Goal: Task Accomplishment & Management: Manage account settings

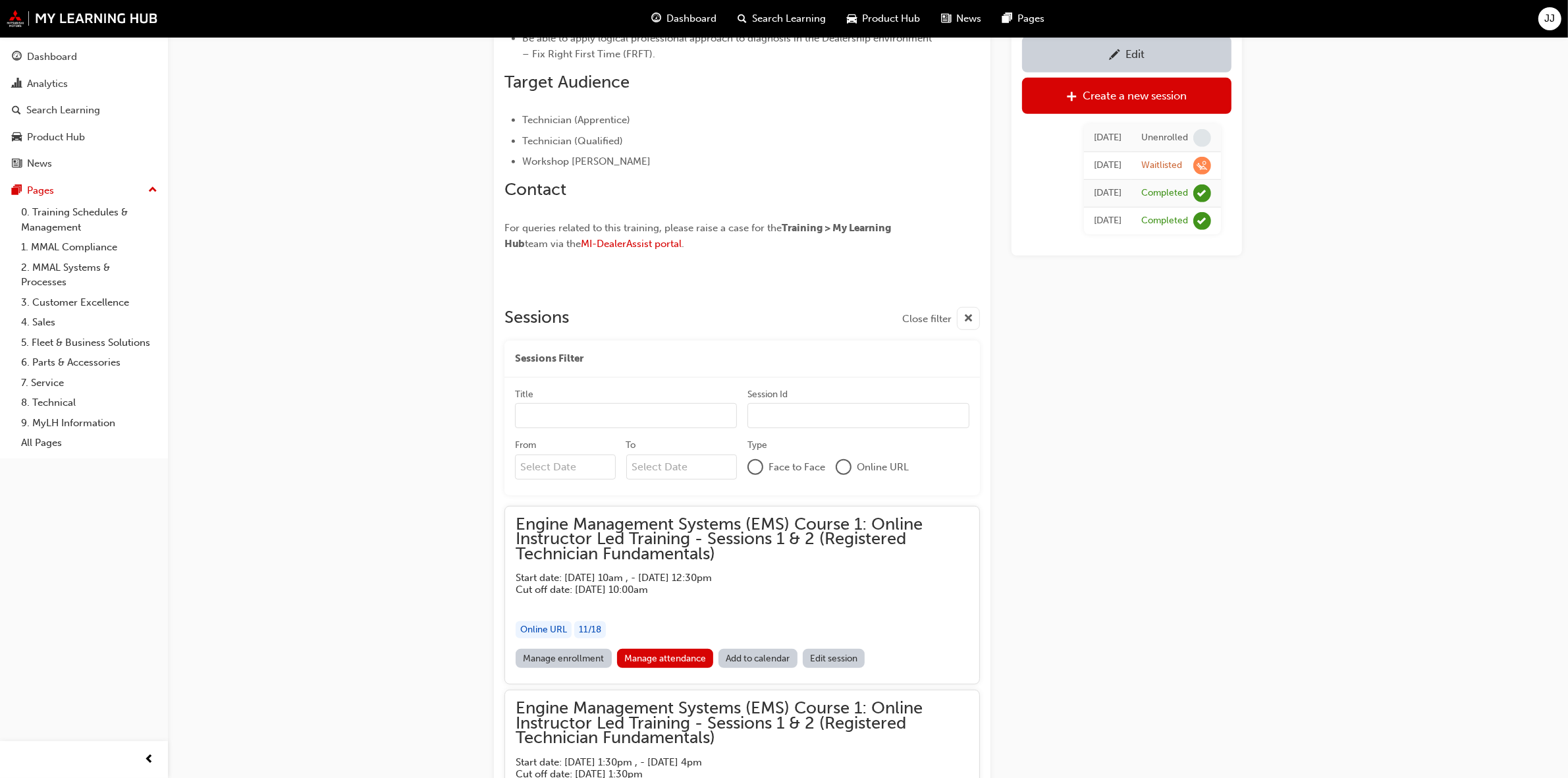
scroll to position [1045, 0]
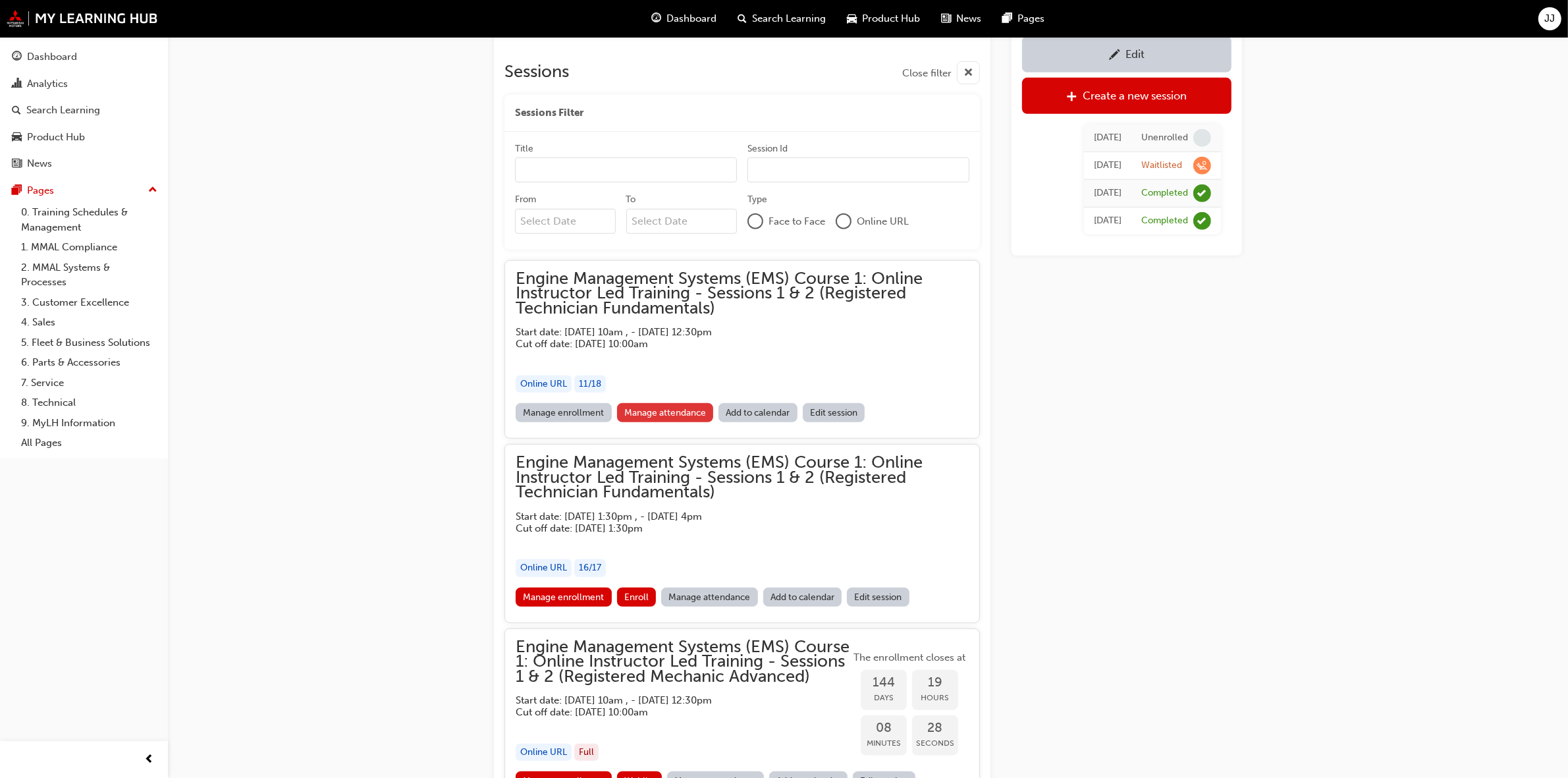
click at [662, 412] on link "Manage attendance" at bounding box center [666, 413] width 97 height 19
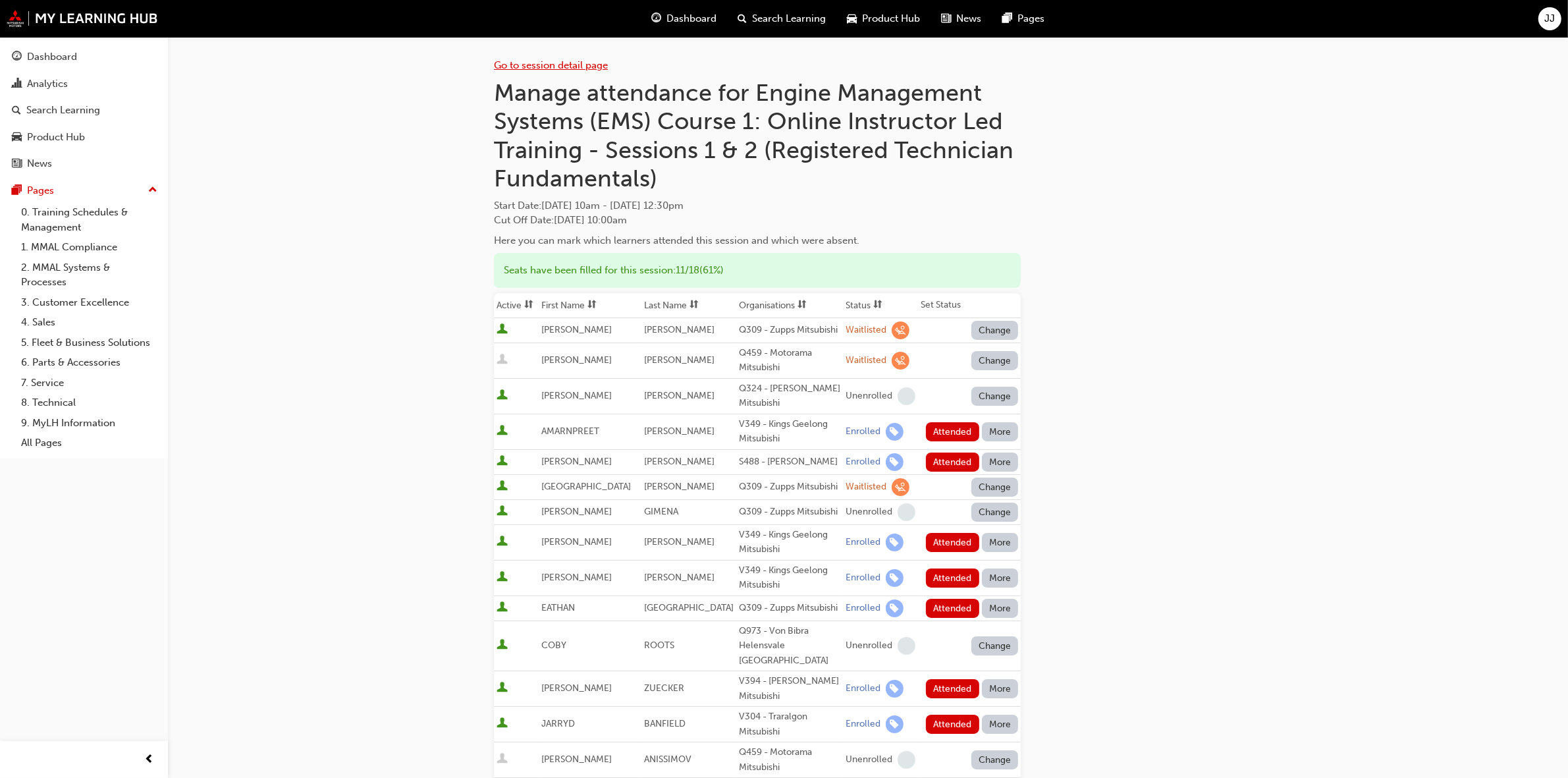
click at [577, 66] on link "Go to session detail page" at bounding box center [551, 65] width 114 height 12
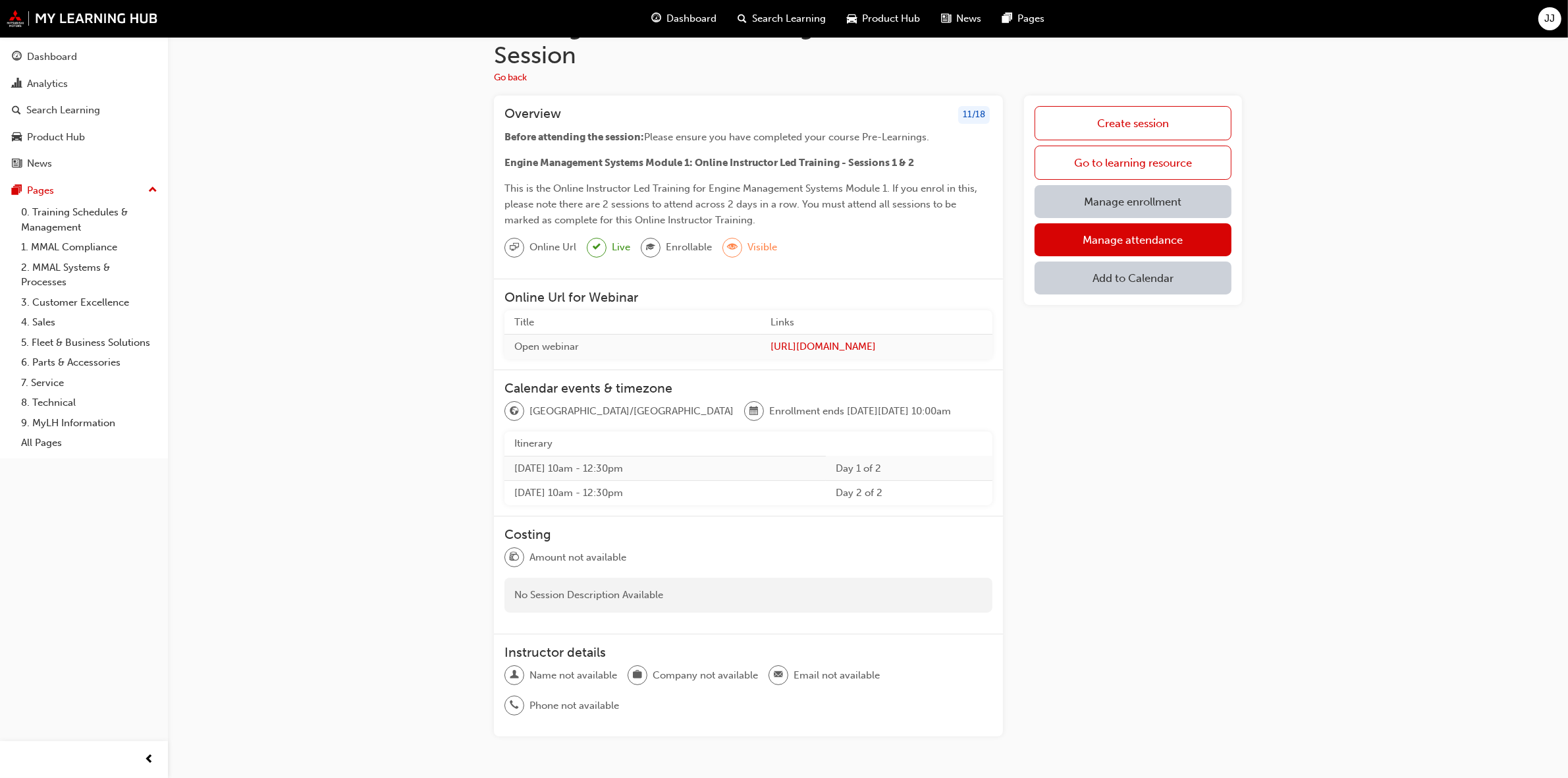
scroll to position [134, 0]
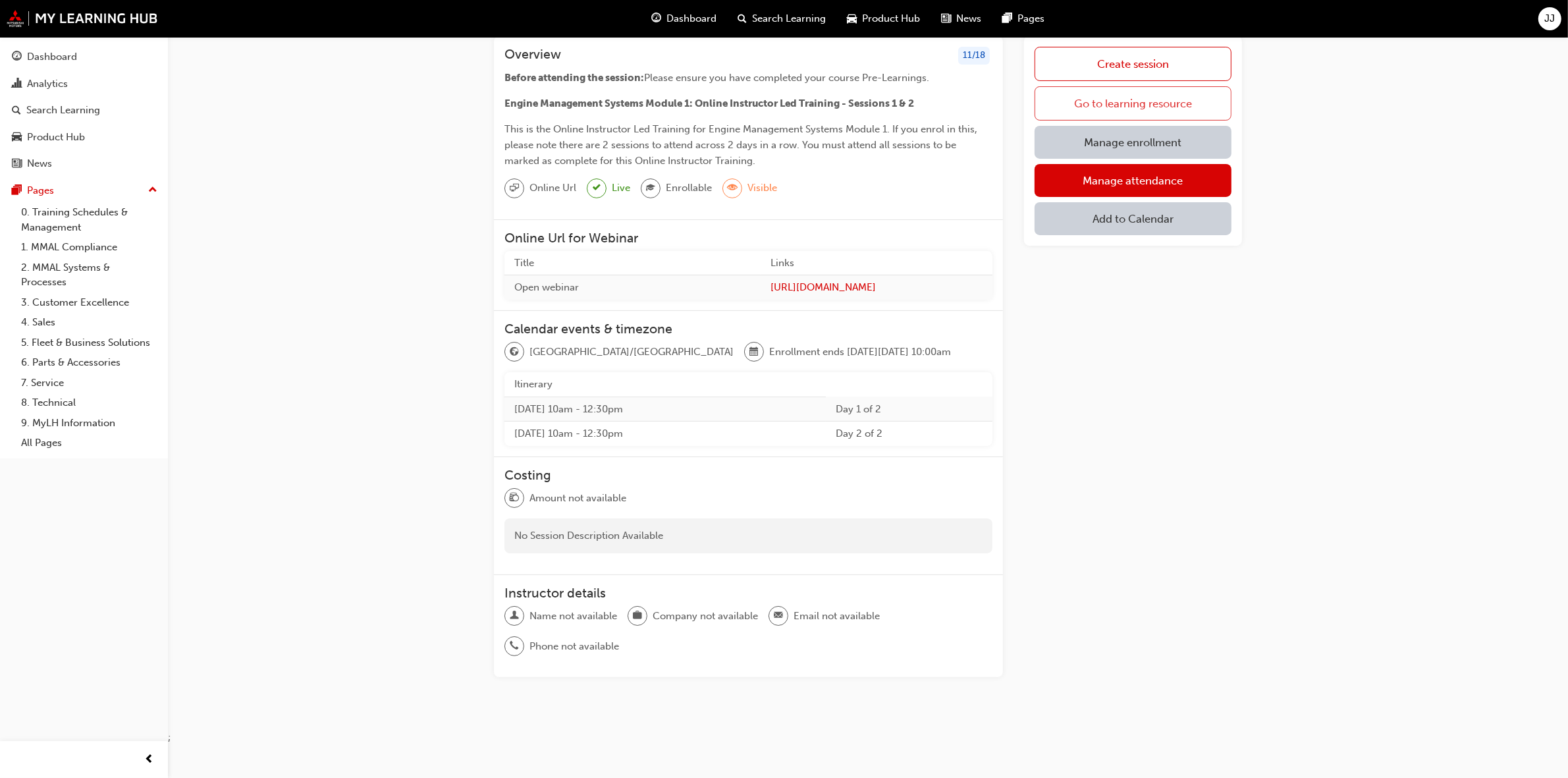
click at [1160, 94] on link "Go to learning resource" at bounding box center [1134, 103] width 197 height 34
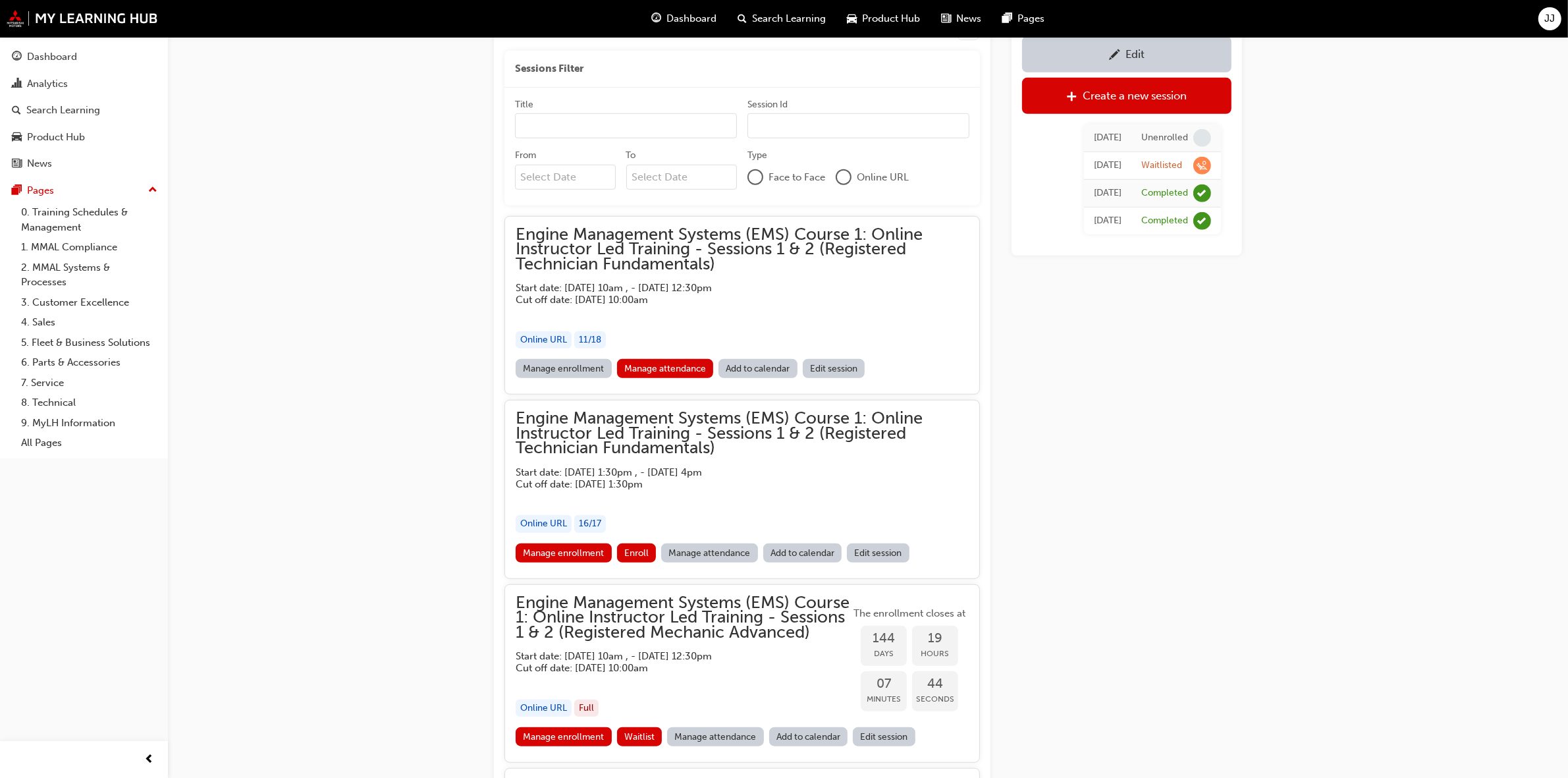
scroll to position [1058, 0]
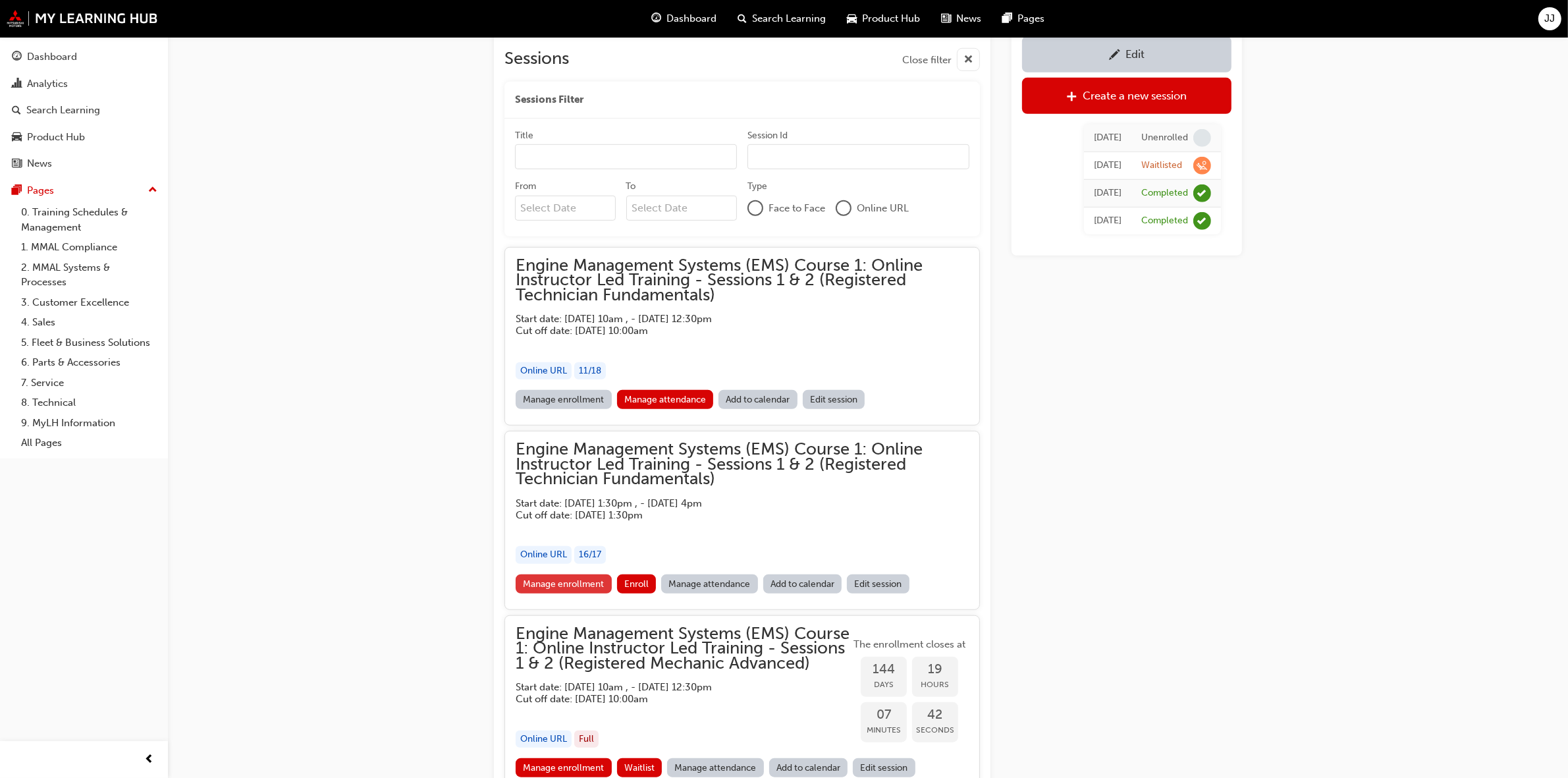
click at [588, 584] on link "Manage enrollment" at bounding box center [563, 583] width 96 height 19
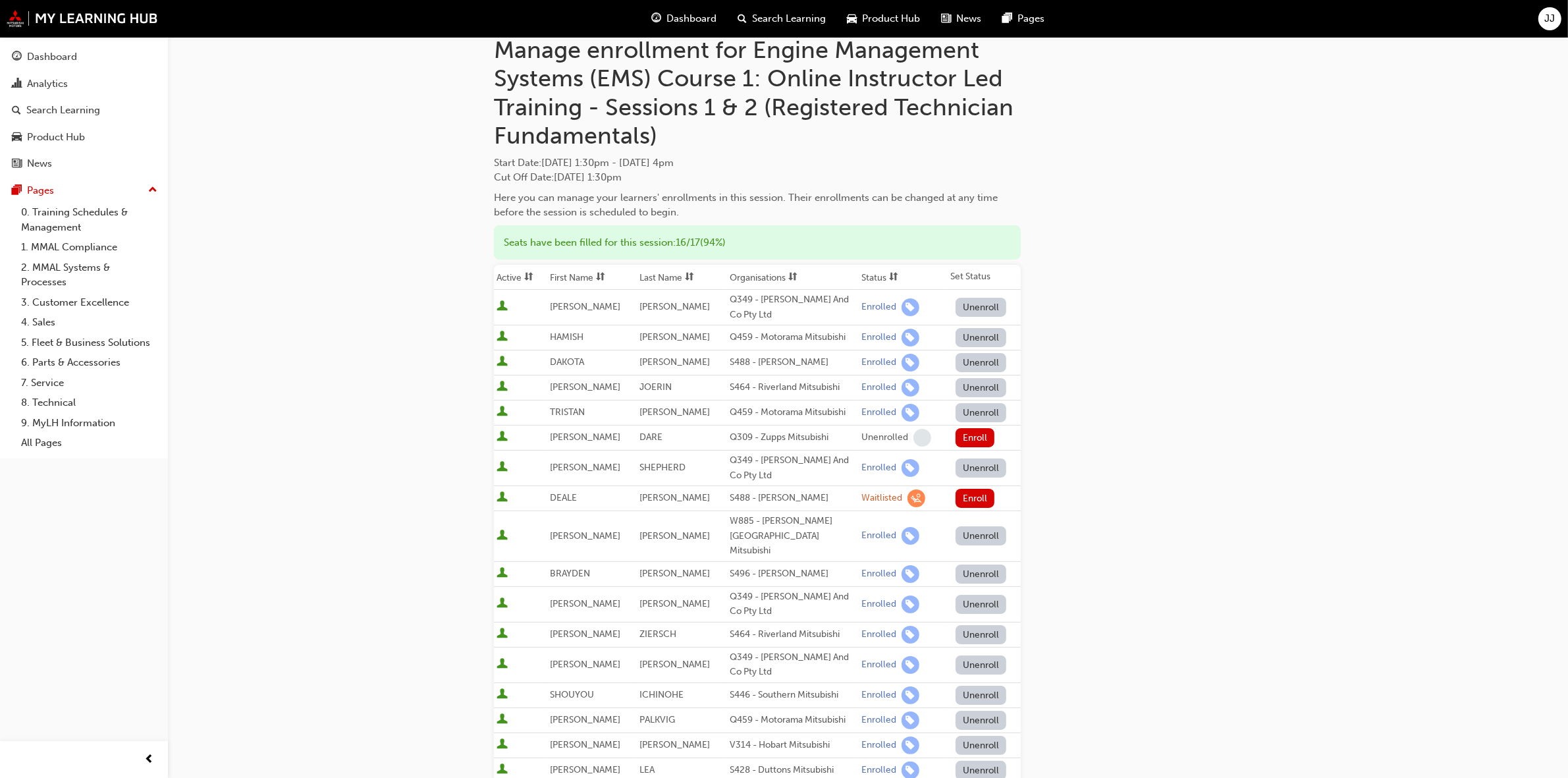
scroll to position [165, 0]
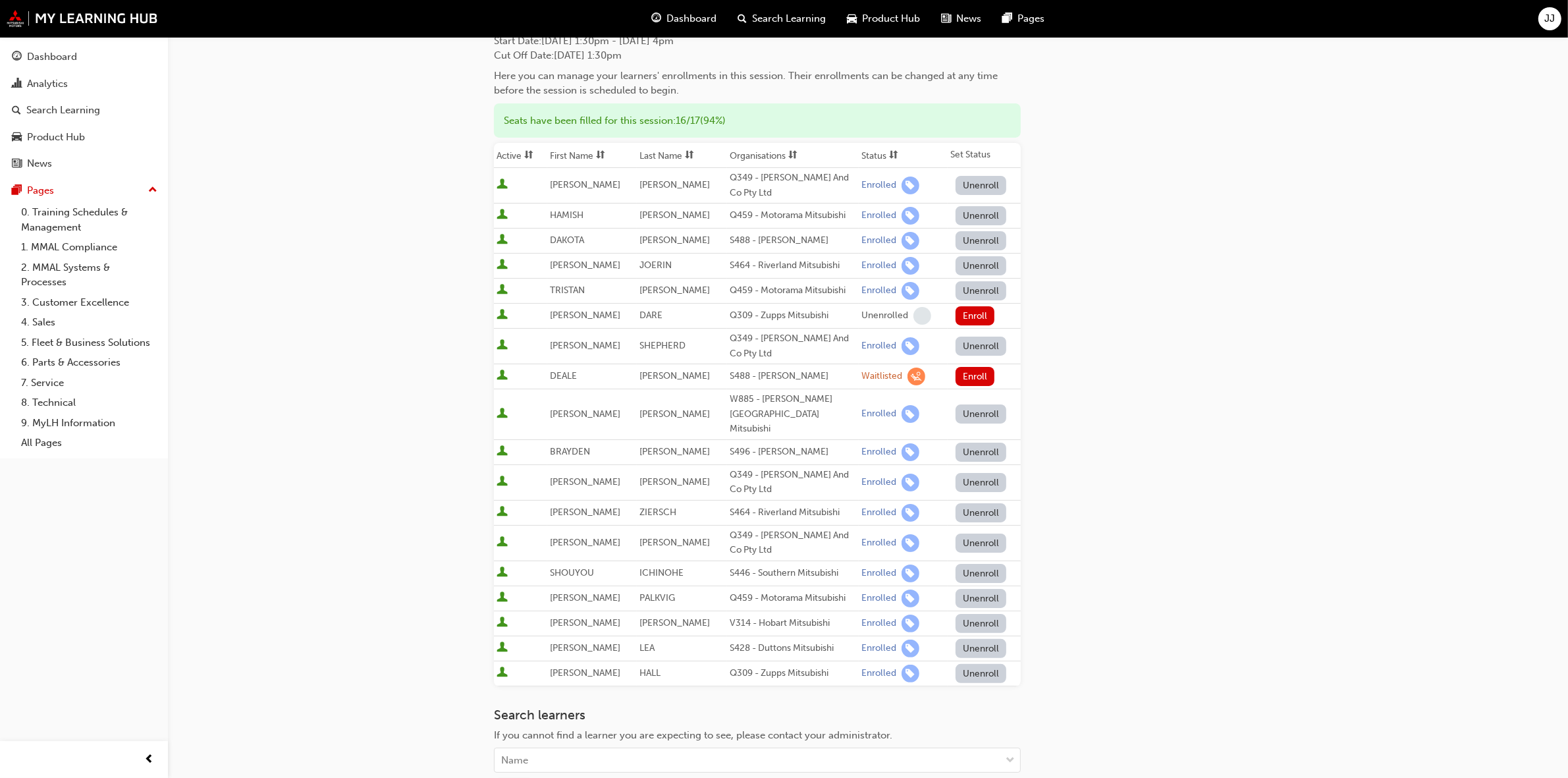
click at [1312, 445] on div "Go to session detail page Manage enrollment for Engine Management Systems (EMS)…" at bounding box center [784, 406] width 1568 height 1142
